Goal: Transaction & Acquisition: Download file/media

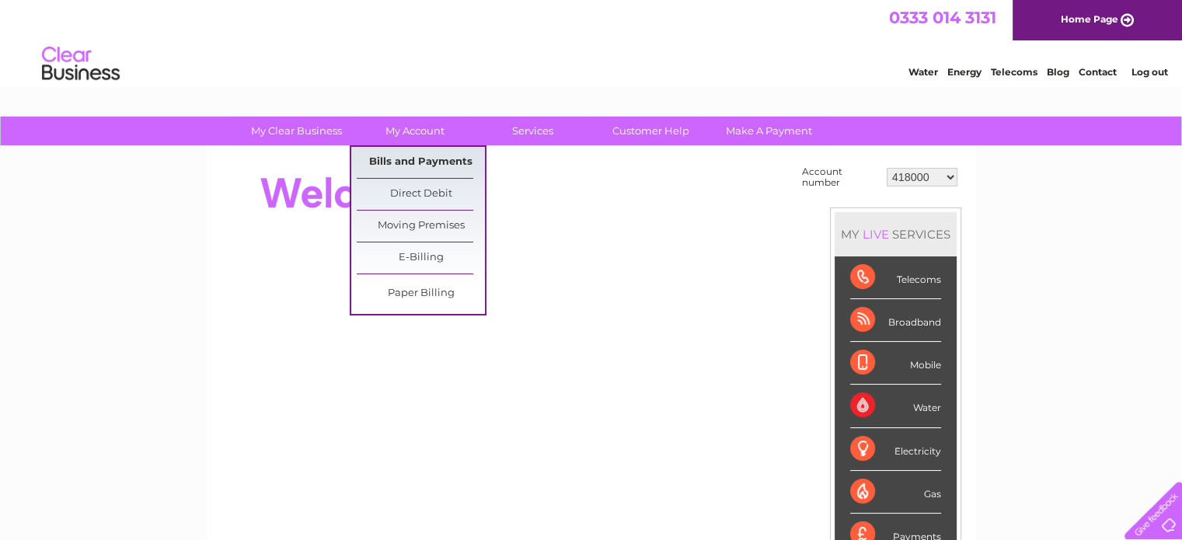
click at [409, 156] on link "Bills and Payments" at bounding box center [421, 162] width 128 height 31
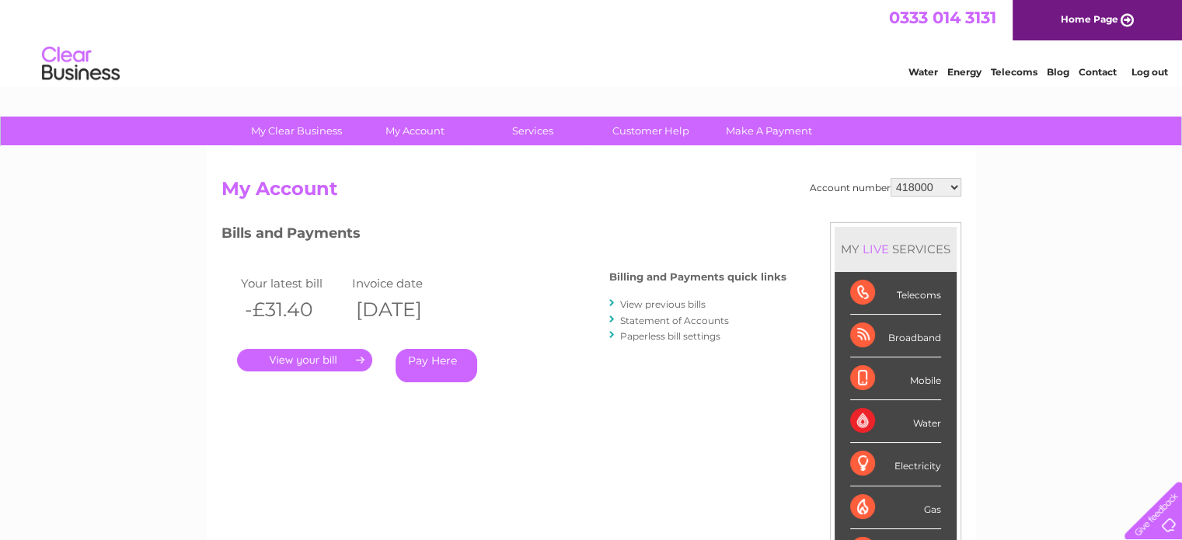
click at [911, 186] on select "418000 448708 30286171" at bounding box center [925, 187] width 71 height 19
select select "30286171"
click at [890, 178] on select "418000 448708 30286171" at bounding box center [925, 187] width 71 height 19
click at [650, 305] on link "View previous bills" at bounding box center [662, 304] width 85 height 12
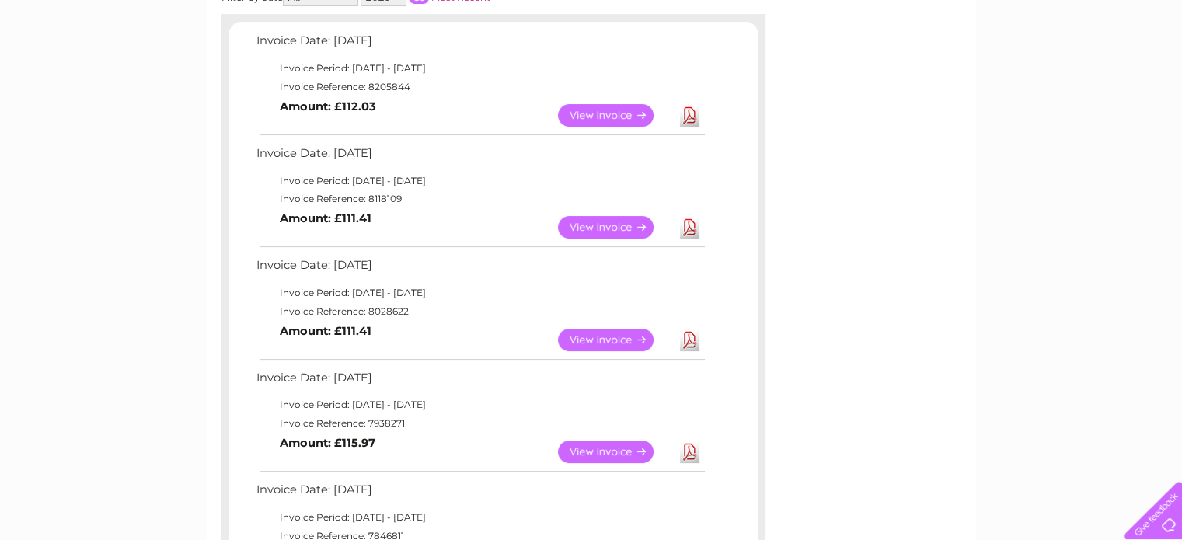
scroll to position [263, 0]
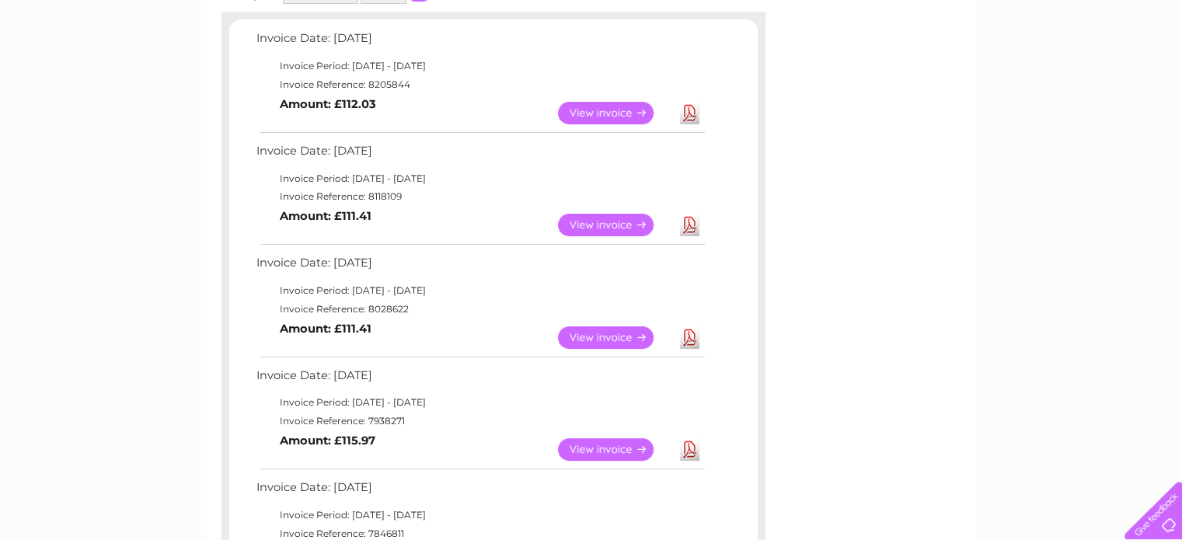
click at [694, 221] on link "Download" at bounding box center [689, 225] width 19 height 23
click at [686, 331] on link "Download" at bounding box center [689, 337] width 19 height 23
click at [688, 451] on link "Download" at bounding box center [689, 449] width 19 height 23
